Goal: Task Accomplishment & Management: Complete application form

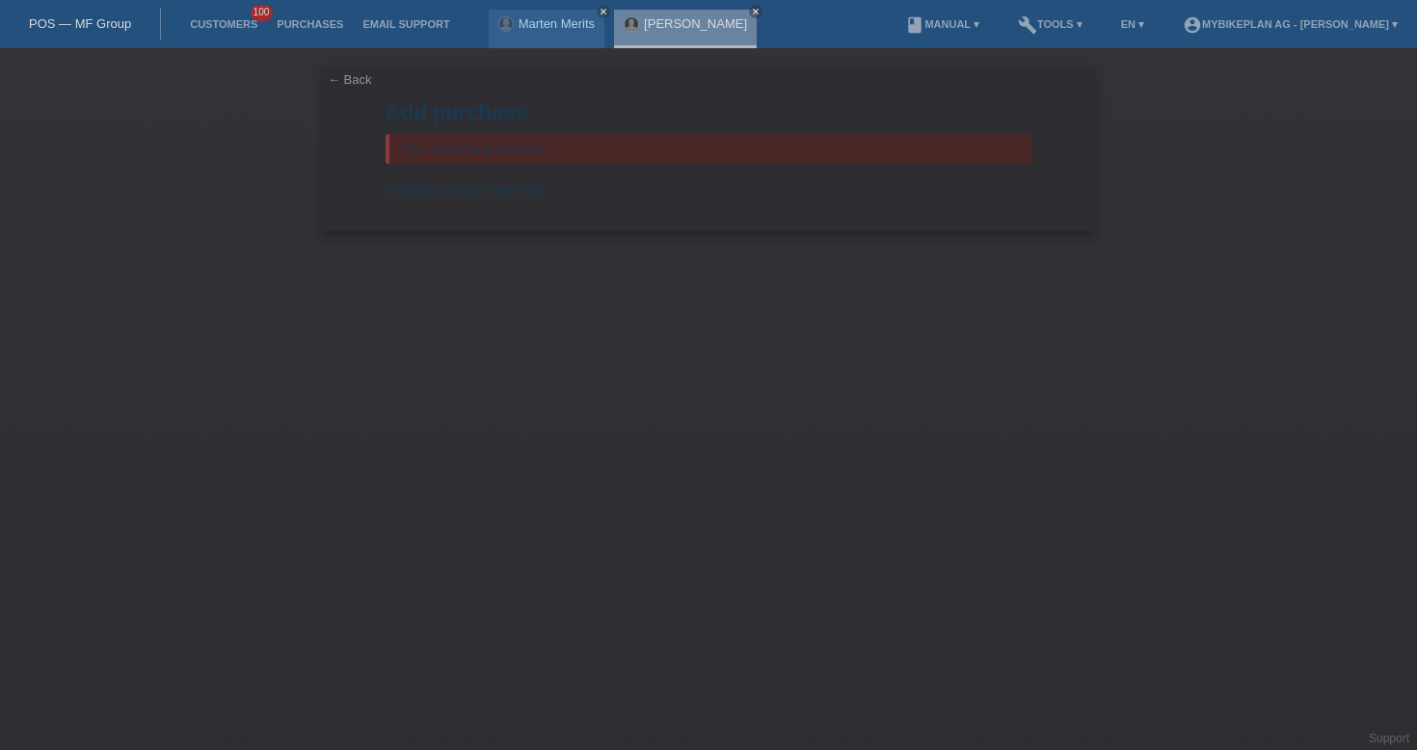
click at [103, 21] on link "POS — MF Group" at bounding box center [80, 23] width 102 height 14
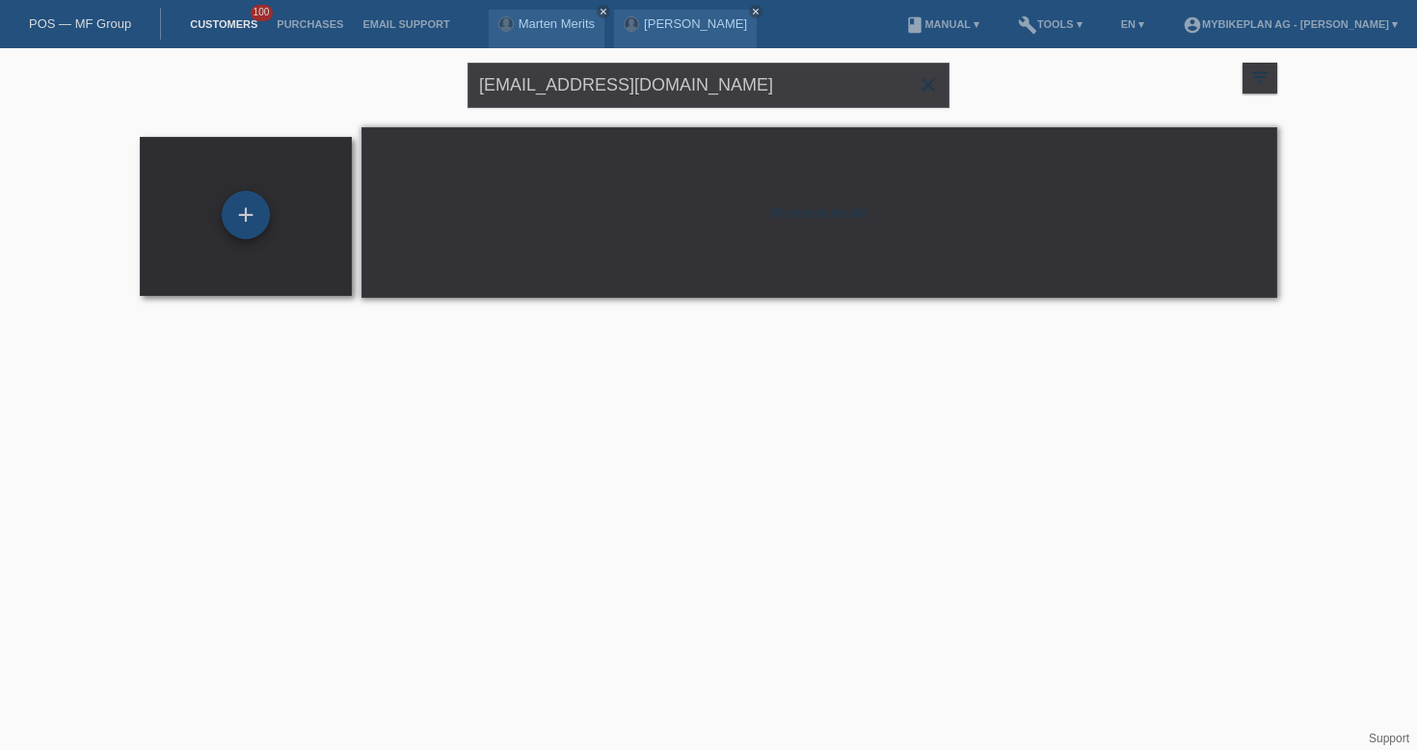
click at [243, 205] on div "+" at bounding box center [246, 215] width 48 height 48
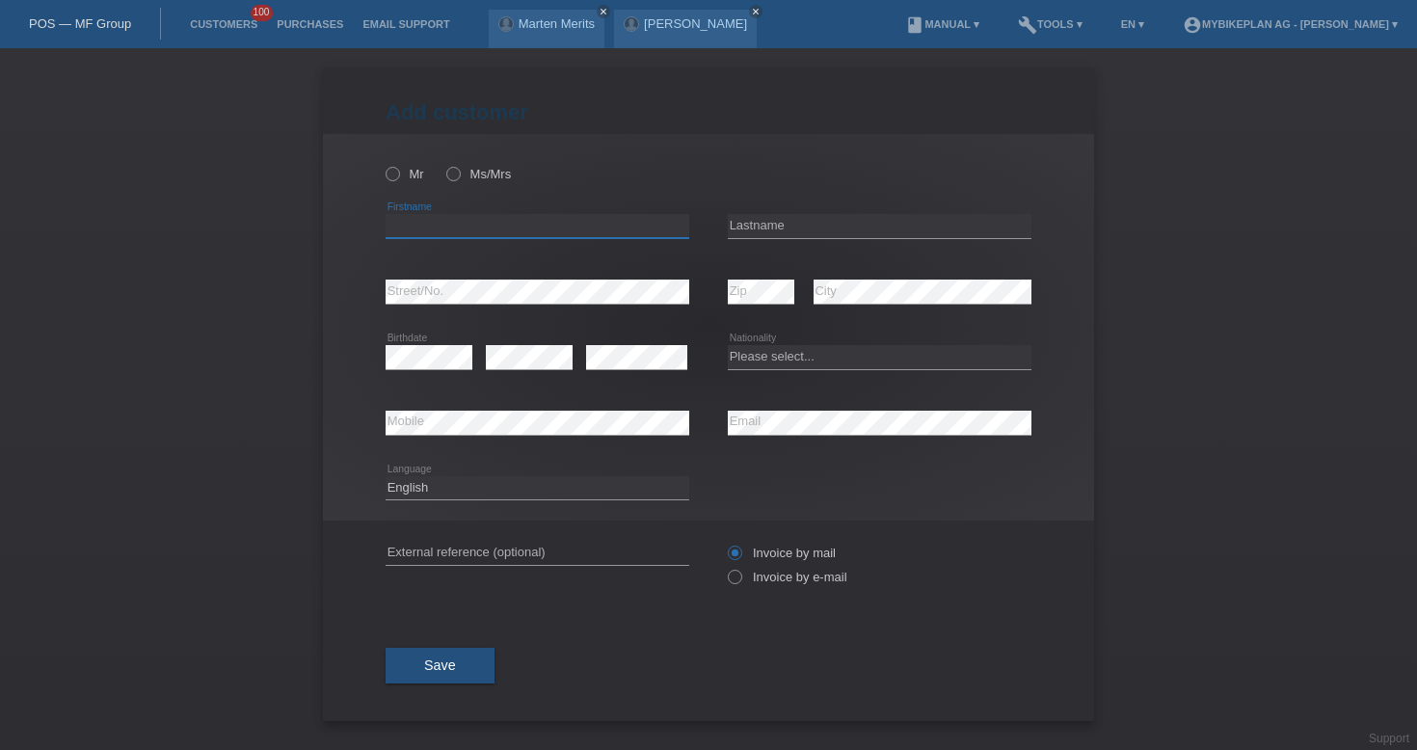
click at [530, 232] on input "text" at bounding box center [537, 226] width 304 height 24
paste input "[PERSON_NAME]"
type input "Jean-Philippe"
click at [788, 211] on div "error Lastname" at bounding box center [880, 227] width 304 height 66
click at [799, 233] on input "text" at bounding box center [880, 226] width 304 height 24
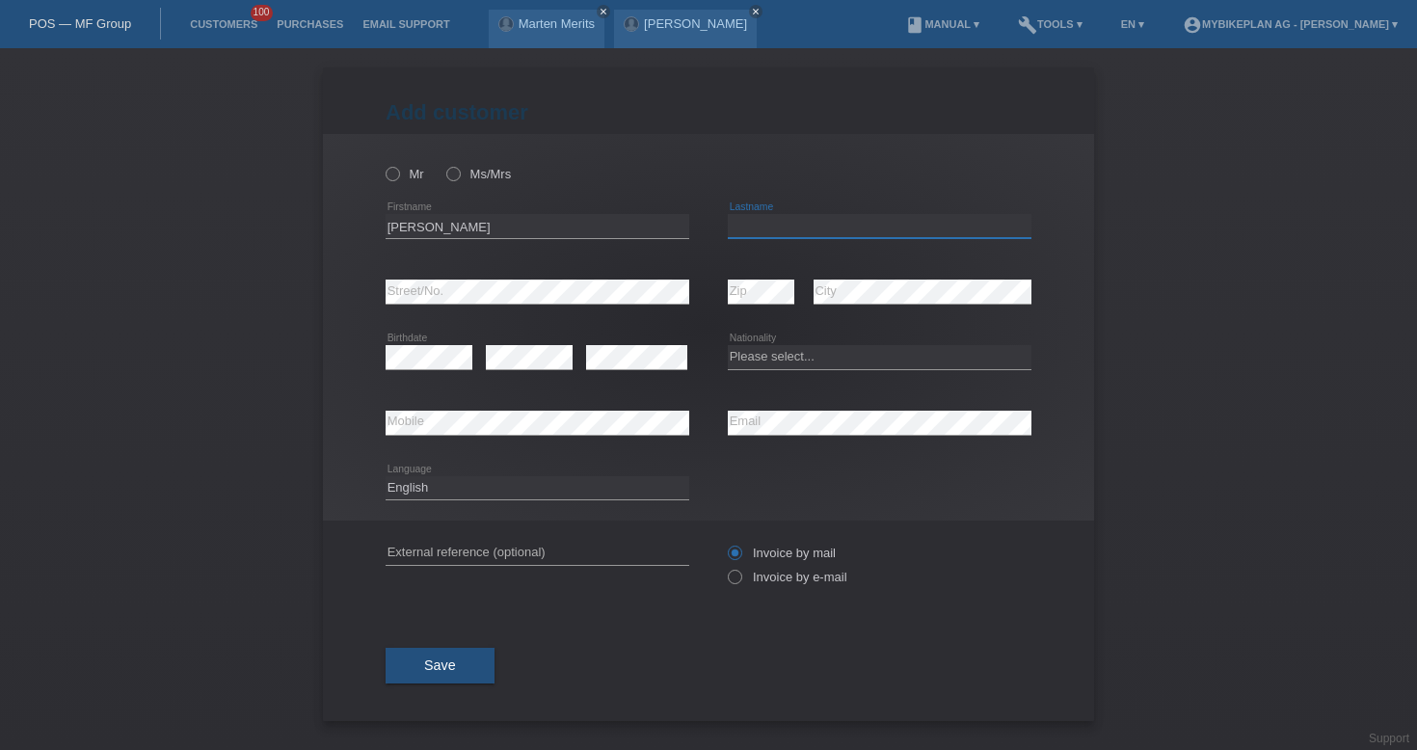
paste input "Personne"
type input "Personne"
click at [790, 346] on select "Please select... Switzerland Austria Germany Liechtenstein ------------ Afghani…" at bounding box center [880, 356] width 304 height 23
select select "FR"
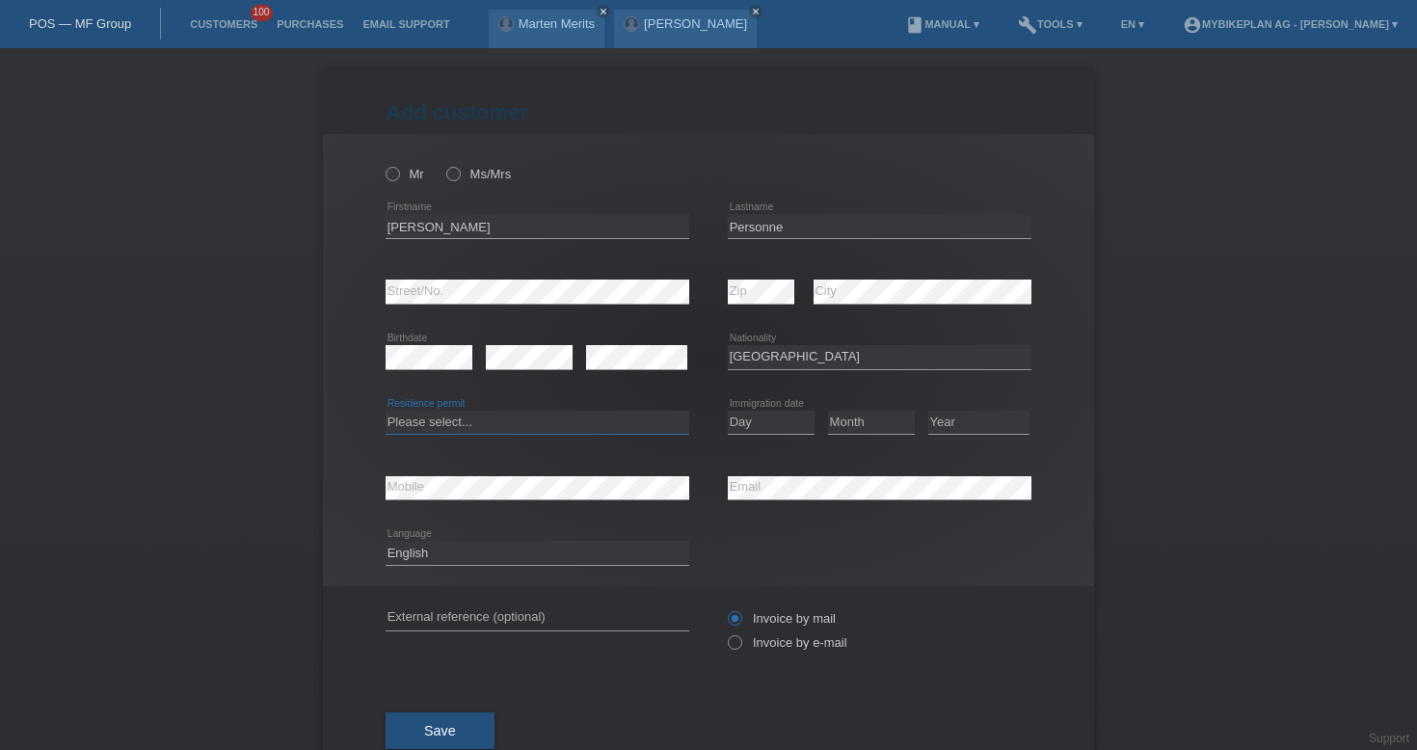
click at [562, 426] on select "Please select... C B B - Refugee status Other" at bounding box center [537, 422] width 304 height 23
select select "C"
click at [968, 427] on select "Year 2025 2024 2023 2022 2021 2020 2019 2018 2017 2016 2015 2014 2013 2012 2011…" at bounding box center [978, 422] width 101 height 23
select select "2008"
click at [772, 423] on select "Day 01 02 03 04 05 06 07 08 09 10 11" at bounding box center [771, 422] width 87 height 23
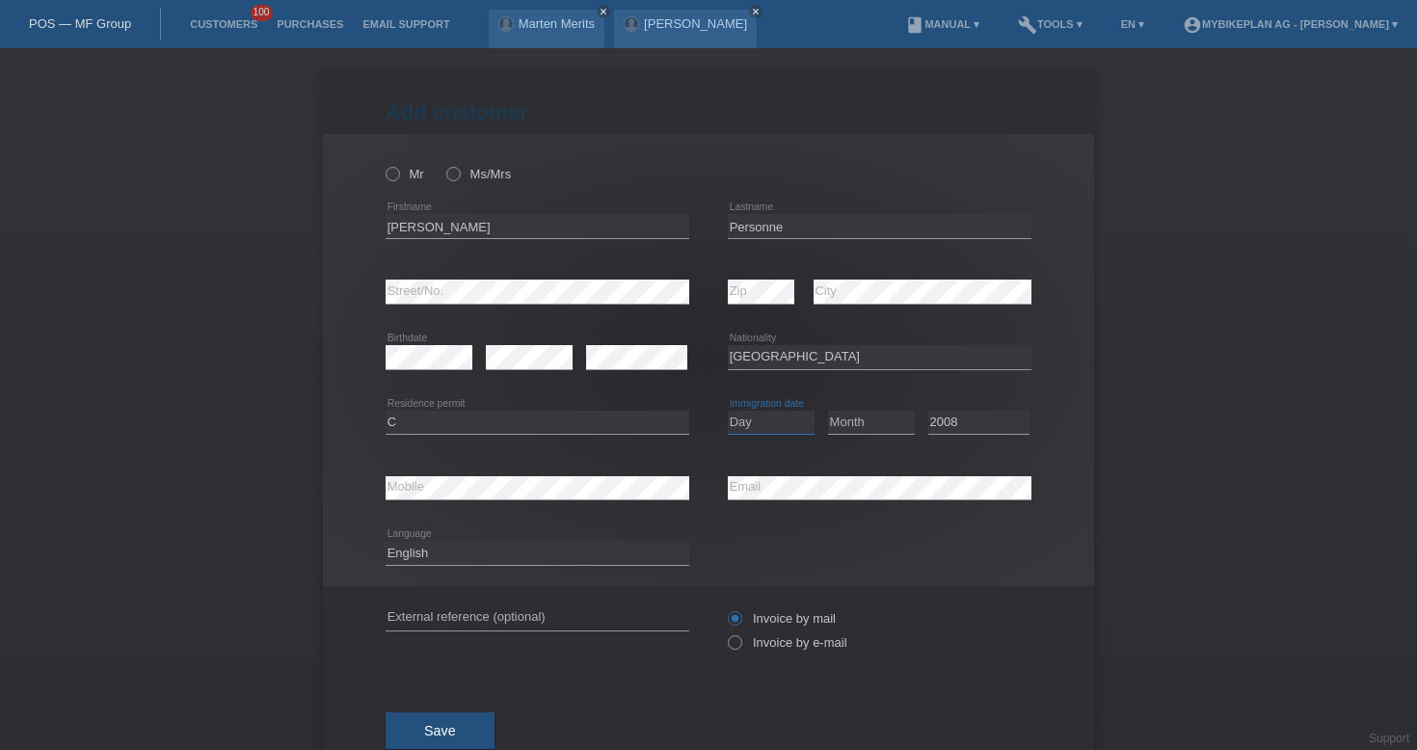
select select "15"
click at [868, 419] on select "Month 01 02 03 04 05 06 07 08 09 10 11" at bounding box center [871, 422] width 87 height 23
select select "01"
click at [403, 173] on label "Mr" at bounding box center [404, 174] width 39 height 14
click at [398, 173] on input "Mr" at bounding box center [391, 173] width 13 height 13
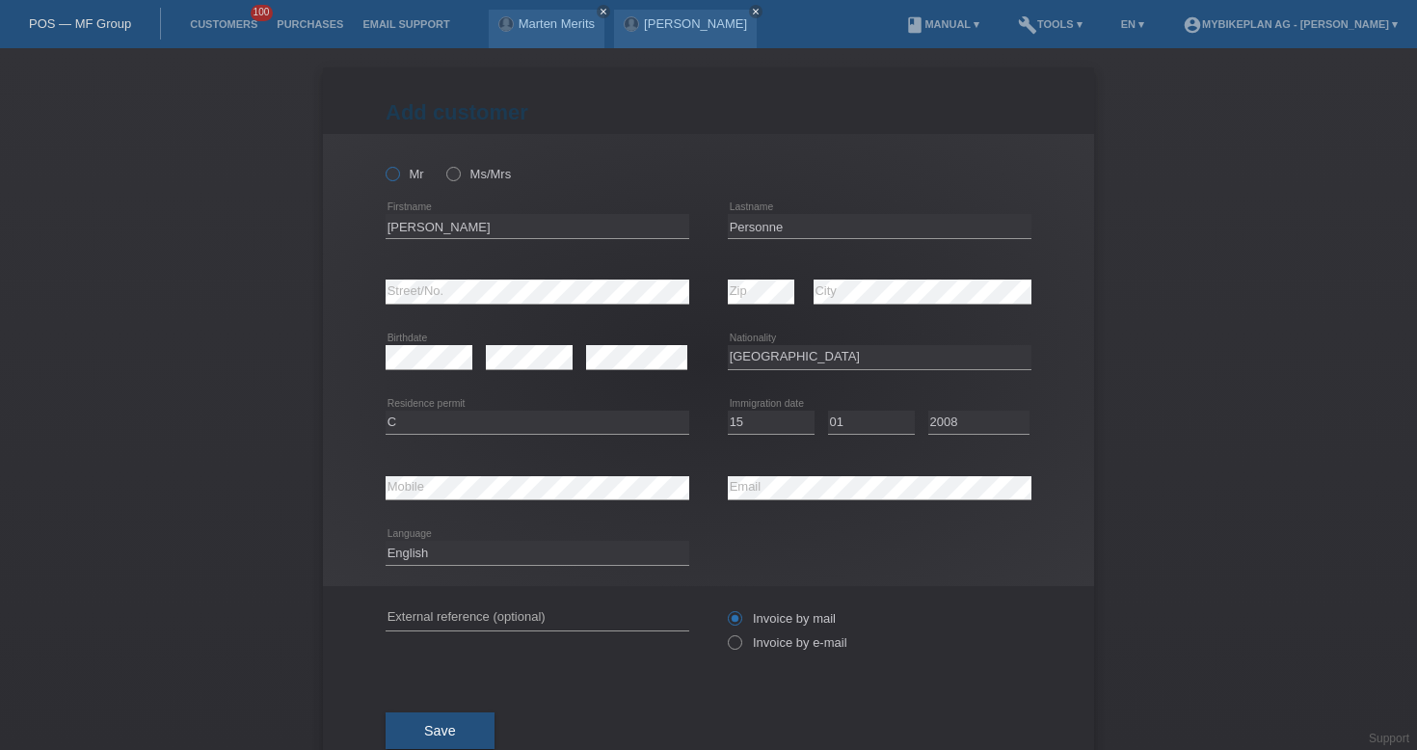
radio input "true"
click at [770, 643] on label "Invoice by e-mail" at bounding box center [787, 642] width 119 height 14
click at [740, 643] on input "Invoice by e-mail" at bounding box center [734, 647] width 13 height 24
radio input "true"
click at [461, 723] on button "Save" at bounding box center [439, 730] width 109 height 37
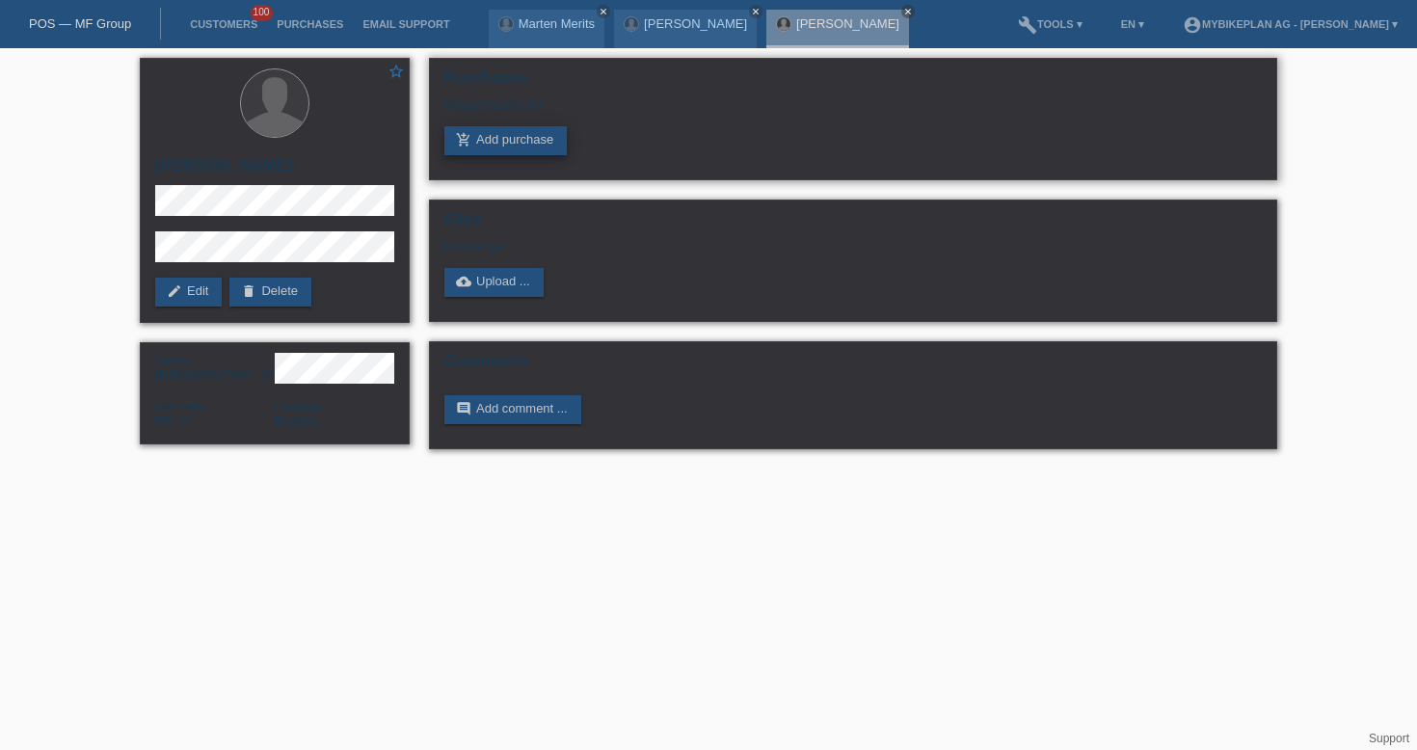
click at [489, 142] on link "add_shopping_cart Add purchase" at bounding box center [505, 140] width 122 height 29
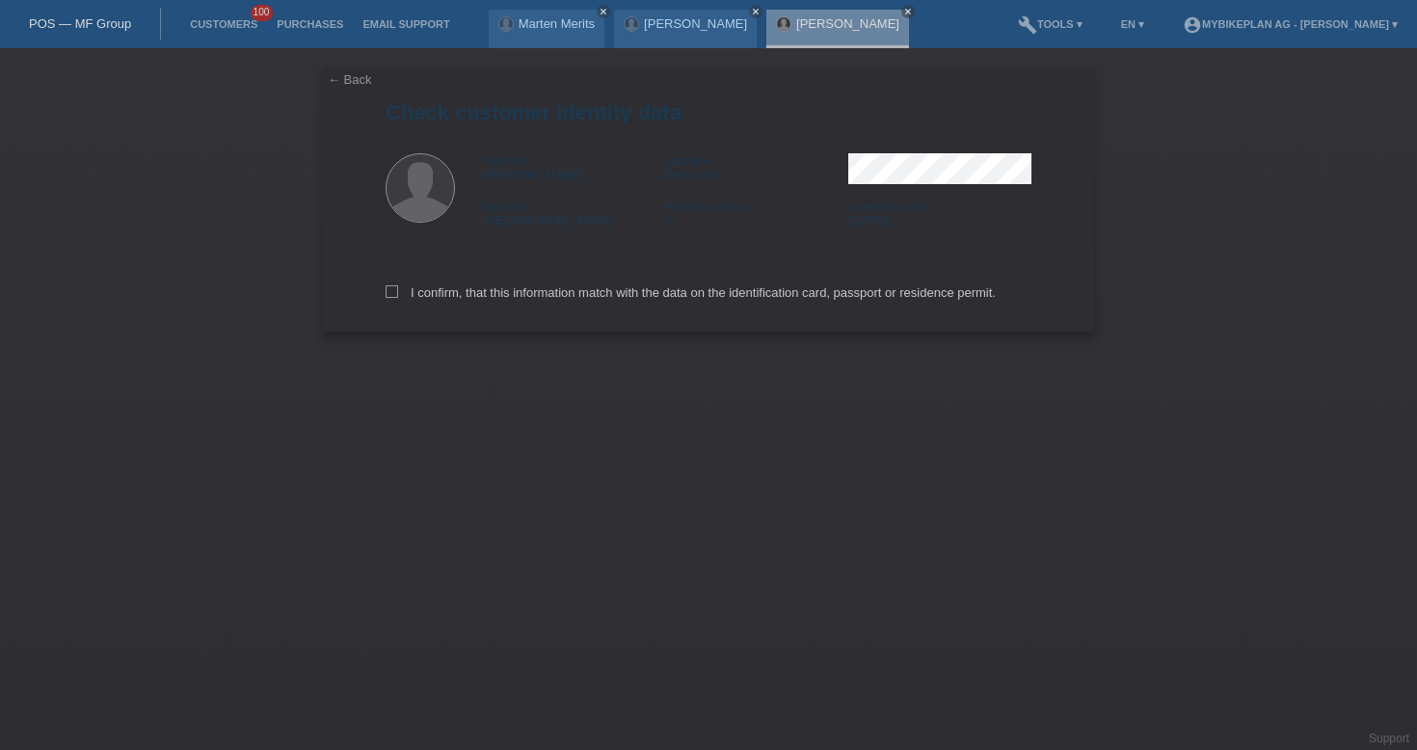
click at [550, 306] on div "I confirm, that this information match with the data on the identification card…" at bounding box center [708, 289] width 646 height 85
click at [552, 288] on label "I confirm, that this information match with the data on the identification card…" at bounding box center [690, 292] width 610 height 14
click at [398, 288] on input "I confirm, that this information match with the data on the identification card…" at bounding box center [391, 291] width 13 height 13
checkbox input "true"
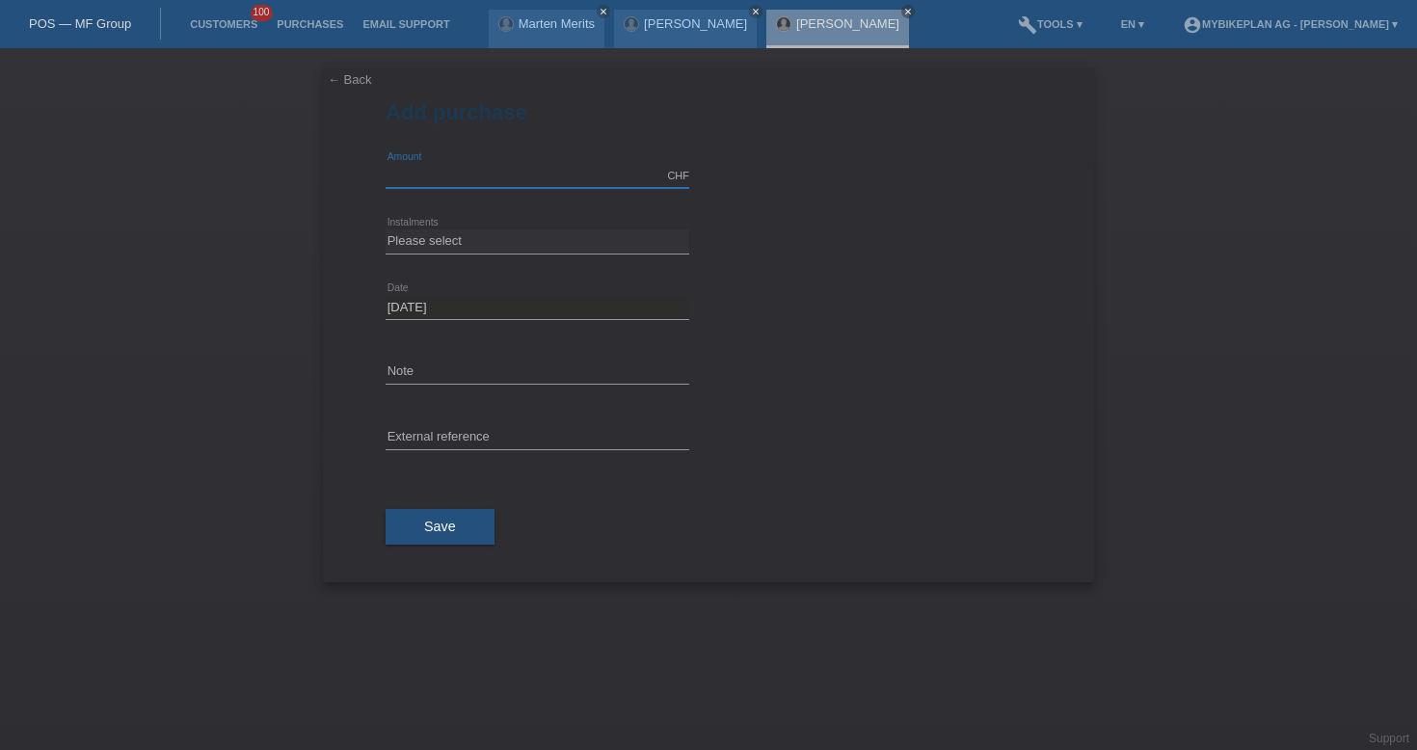
click at [511, 181] on input "text" at bounding box center [537, 176] width 304 height 24
type input "10000.00"
click at [546, 241] on select "Please select 6 instalments 12 instalments 18 instalments 24 instalments 36 ins…" at bounding box center [537, 240] width 304 height 23
select select "488"
click at [473, 524] on button "Save" at bounding box center [439, 527] width 109 height 37
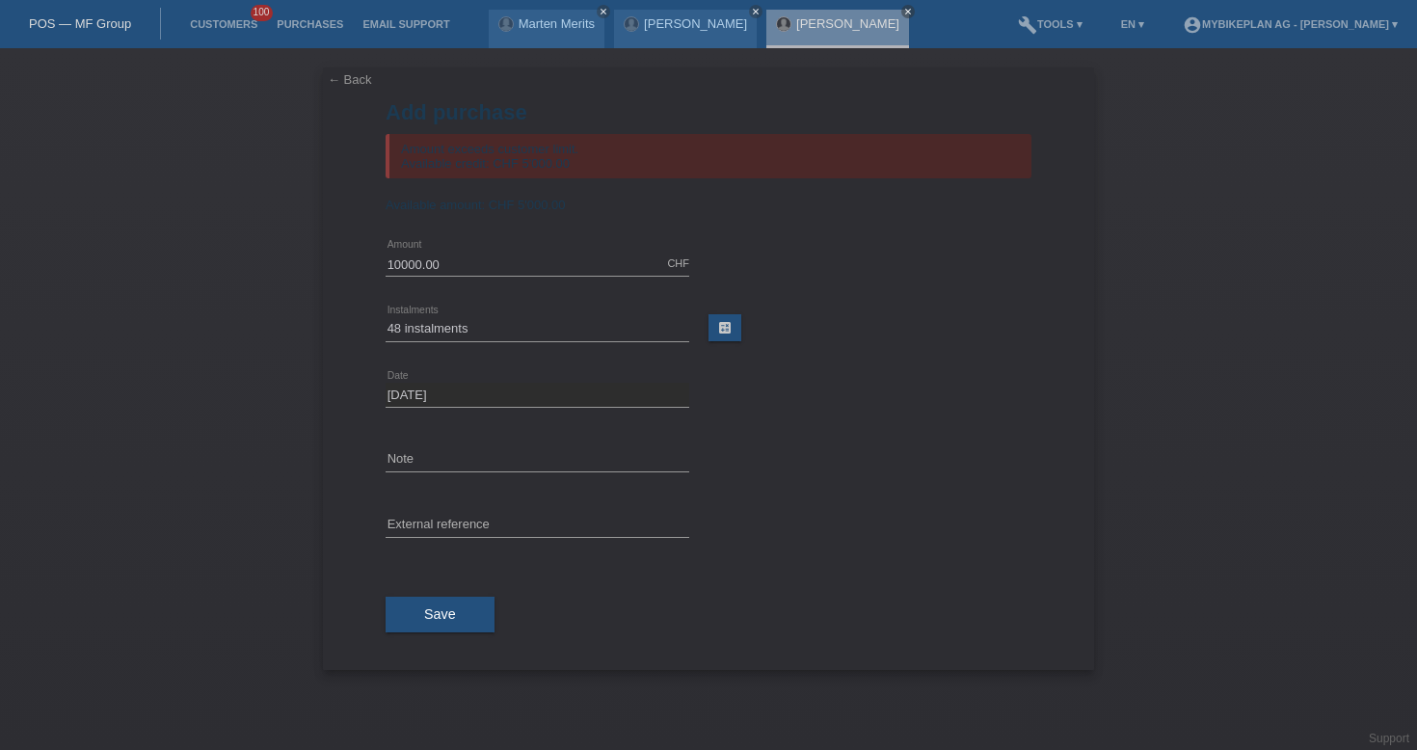
click at [345, 86] on link "← Back" at bounding box center [350, 79] width 44 height 14
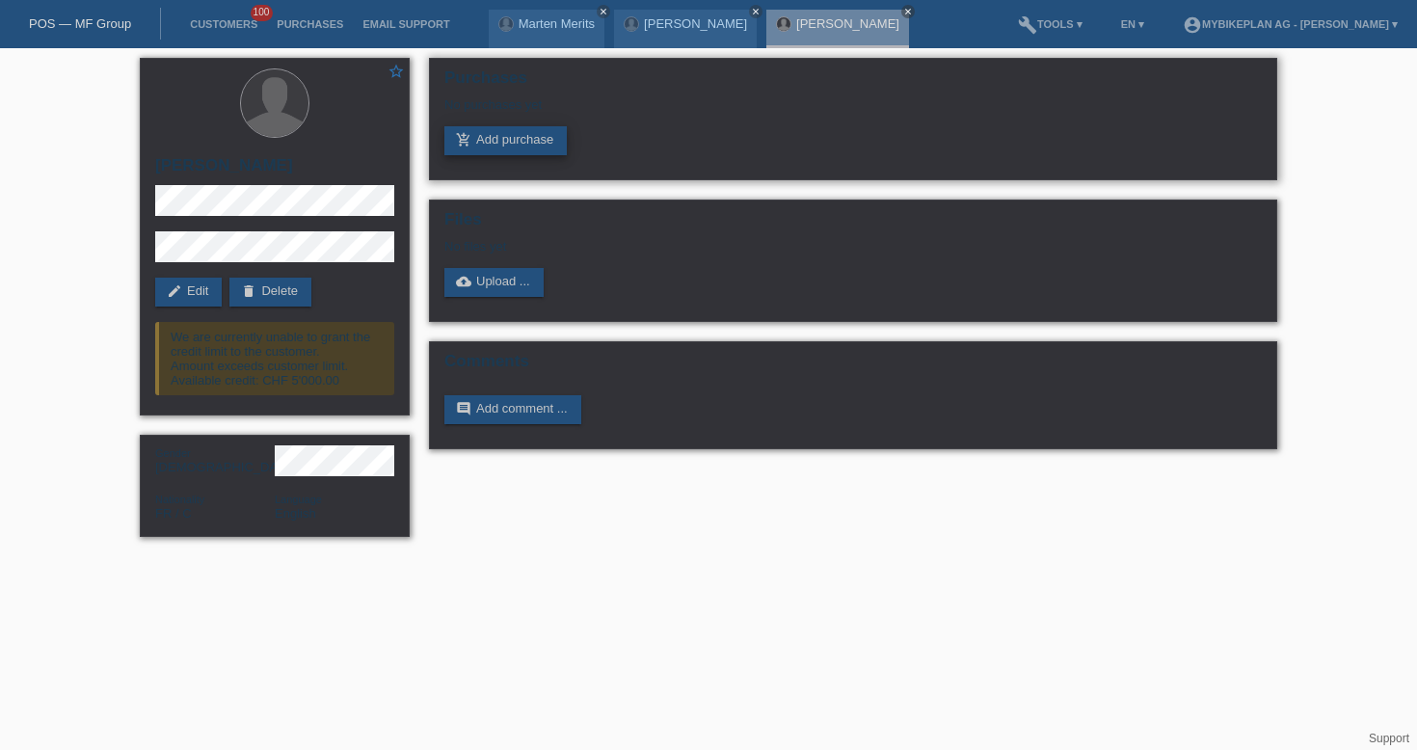
click at [517, 146] on link "add_shopping_cart Add purchase" at bounding box center [505, 140] width 122 height 29
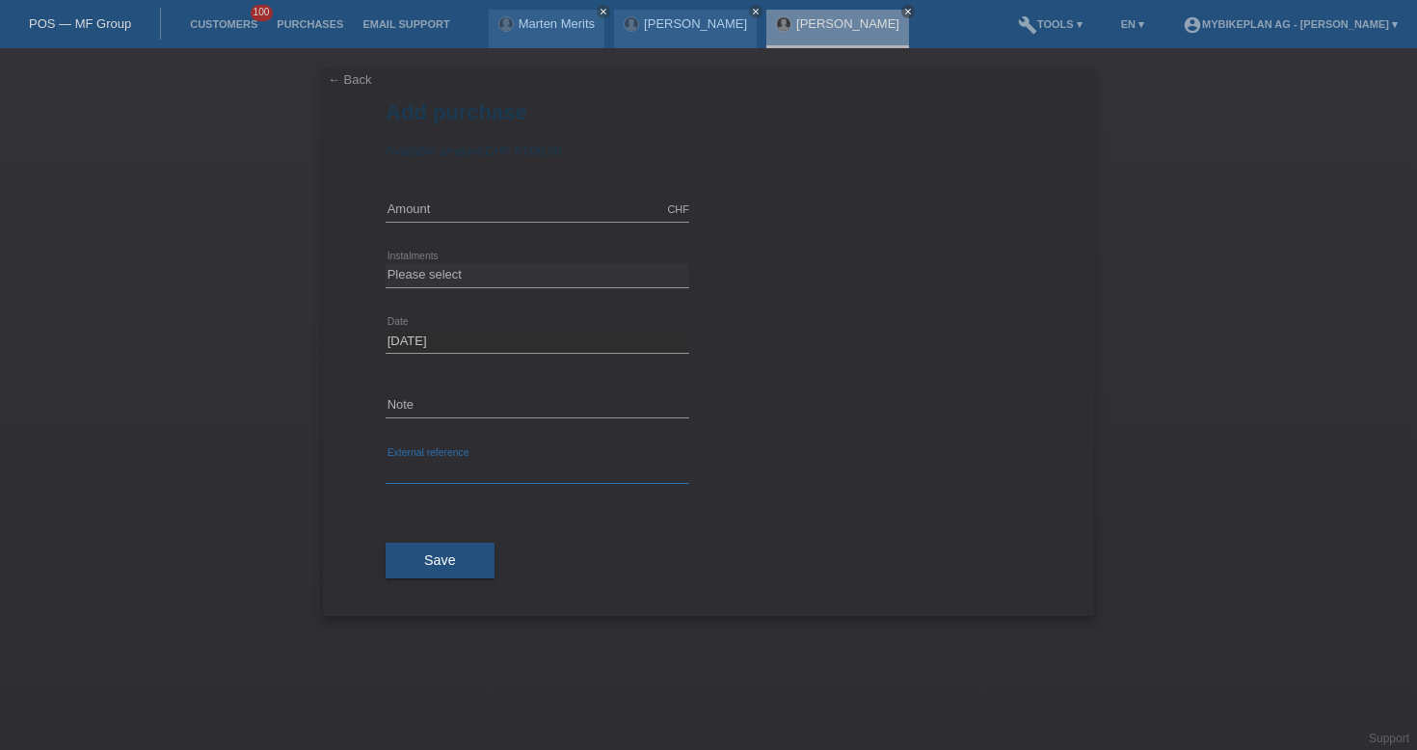
click at [518, 470] on input "text" at bounding box center [537, 472] width 304 height 24
paste input "42222165065"
type input "42222165065"
click at [499, 200] on input "text" at bounding box center [537, 210] width 304 height 24
type input "4490.00"
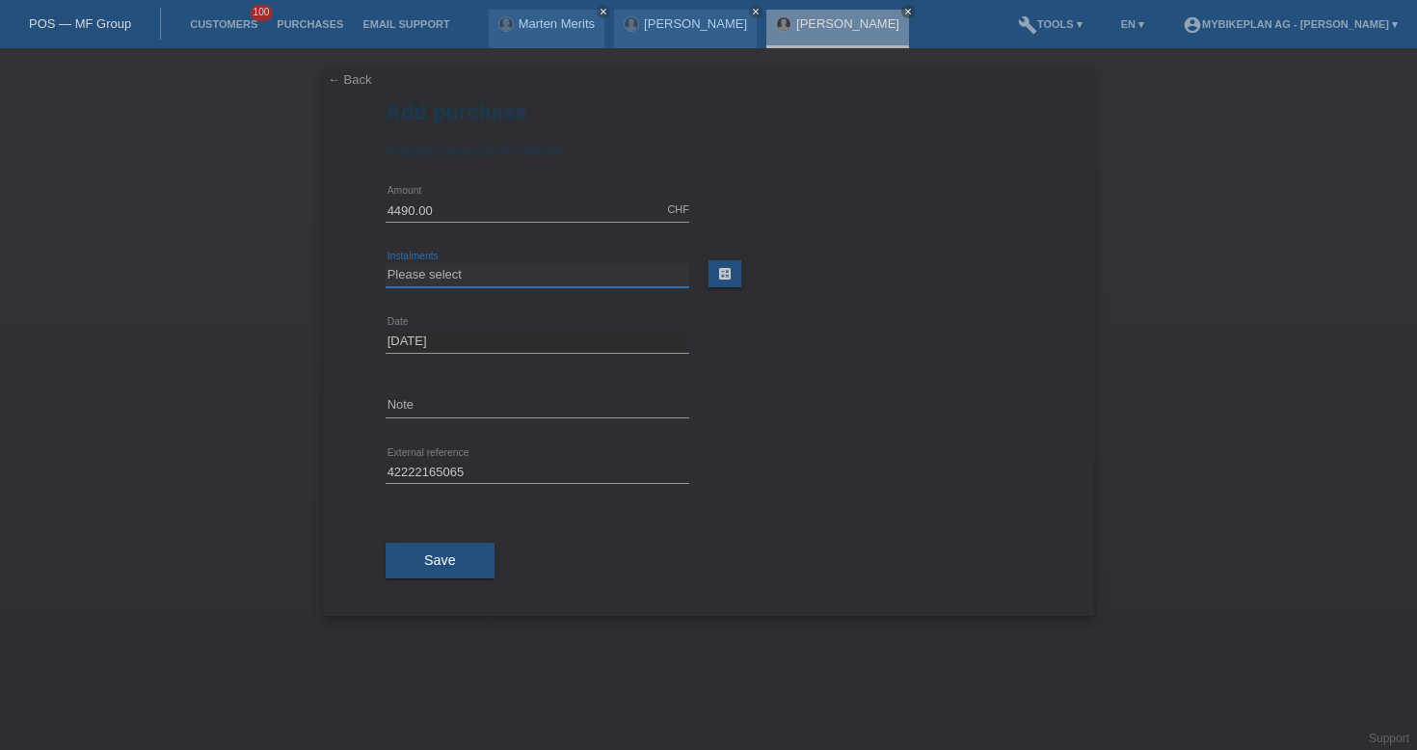
click at [516, 275] on select "Please select 6 instalments 12 instalments 18 instalments 24 instalments 36 ins…" at bounding box center [537, 274] width 304 height 23
select select "487"
click at [448, 544] on button "Save" at bounding box center [439, 561] width 109 height 37
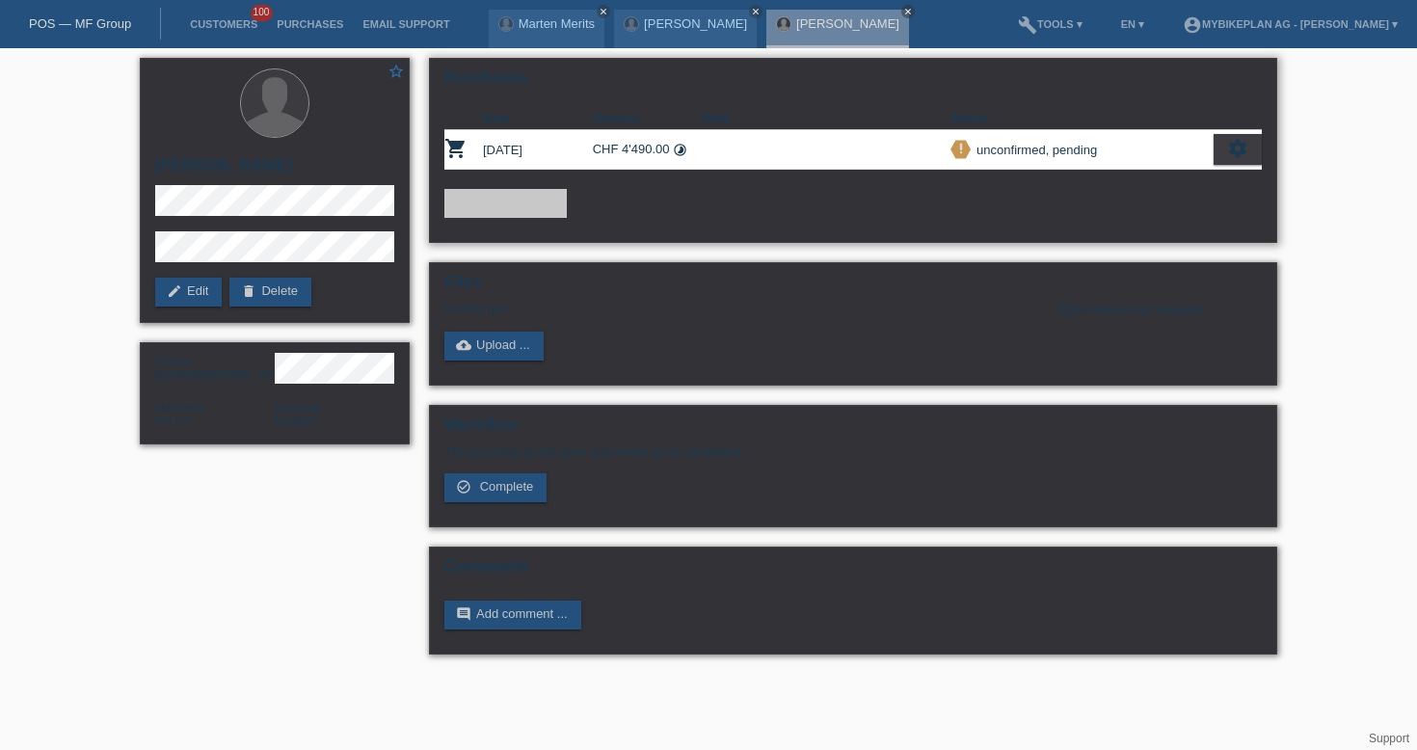
click at [1239, 152] on icon "settings" at bounding box center [1237, 148] width 21 height 21
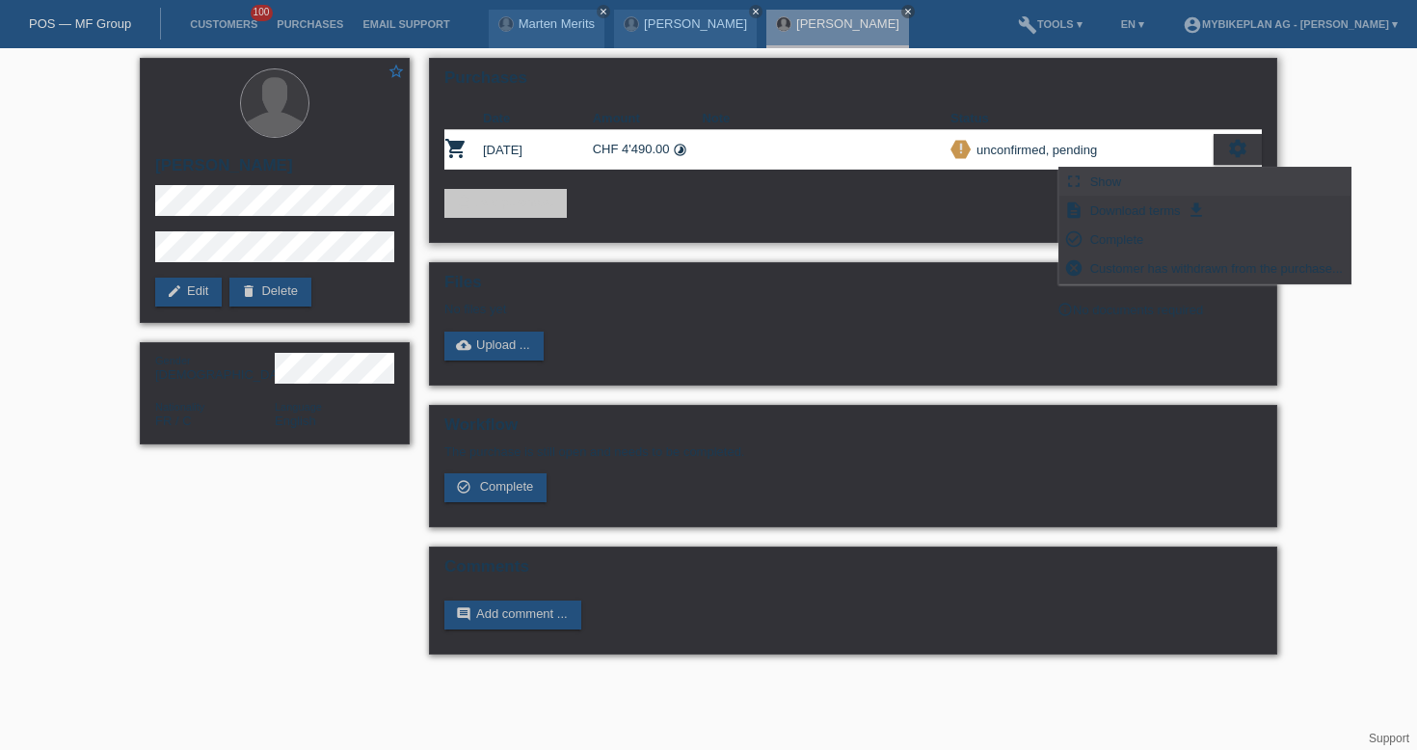
click at [1124, 186] on span "Show" at bounding box center [1106, 181] width 38 height 23
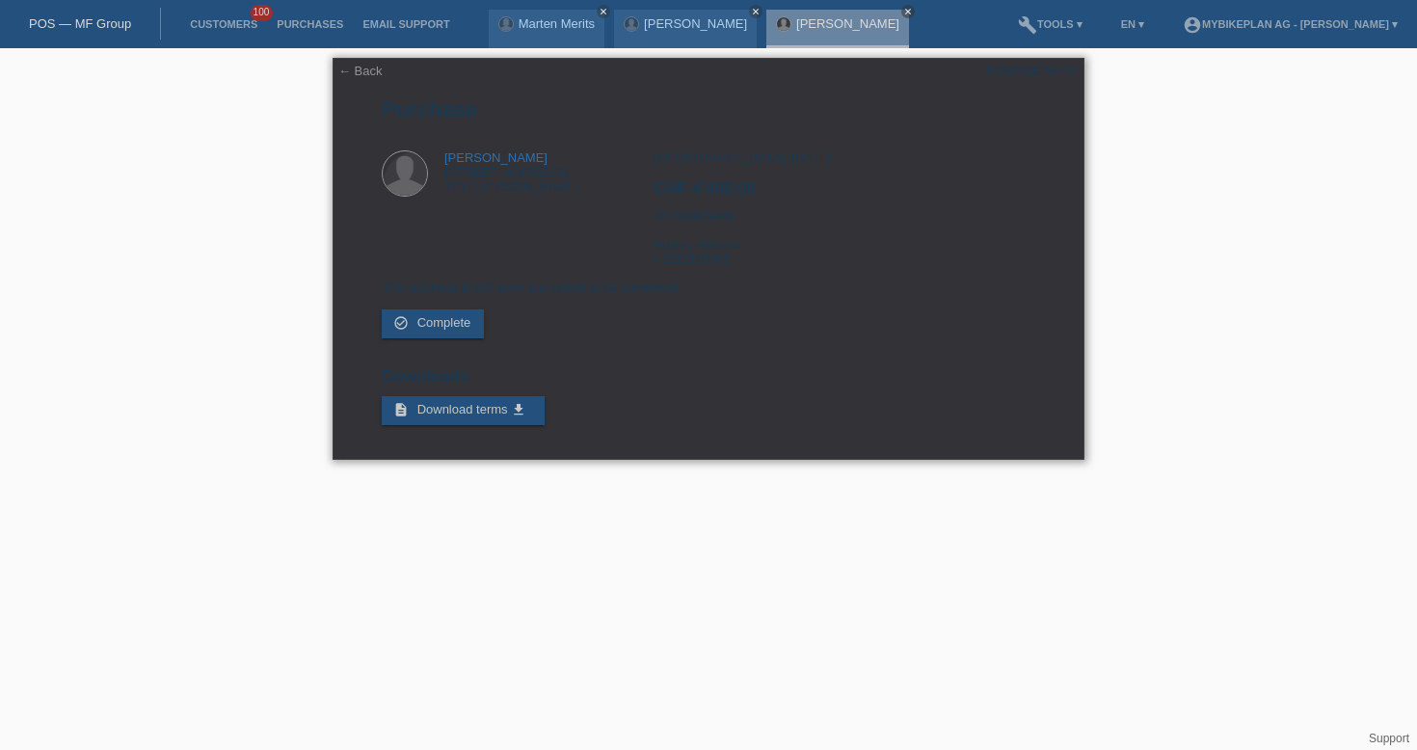
click at [1023, 74] on div "POSP00026172" at bounding box center [1031, 71] width 91 height 14
copy div "POSP00026172"
click at [376, 79] on div "← Back POSP00026172 [GEOGRAPHIC_DATA] [PERSON_NAME] [STREET_ADDRESS] 1237 [PERS…" at bounding box center [708, 259] width 752 height 402
click at [373, 73] on link "← Back" at bounding box center [360, 71] width 44 height 14
